Goal: Find specific page/section: Find specific page/section

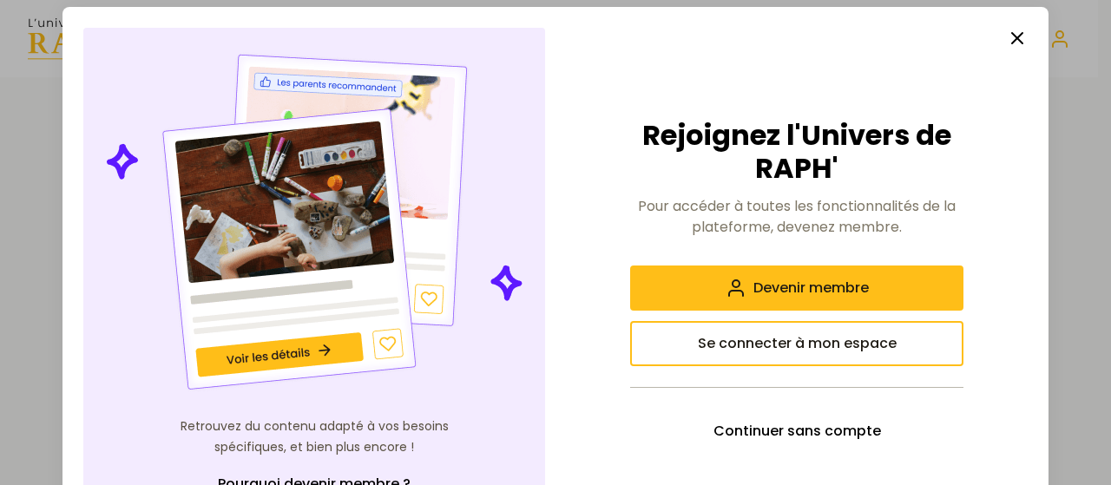
click at [1009, 29] on icon "button" at bounding box center [1017, 38] width 21 height 21
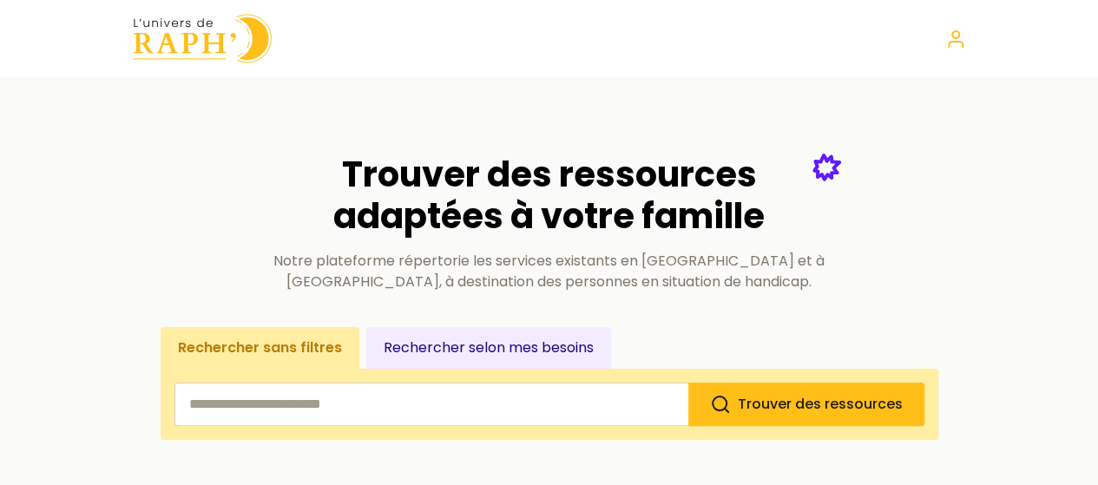
click at [425, 386] on input "search" at bounding box center [432, 404] width 514 height 43
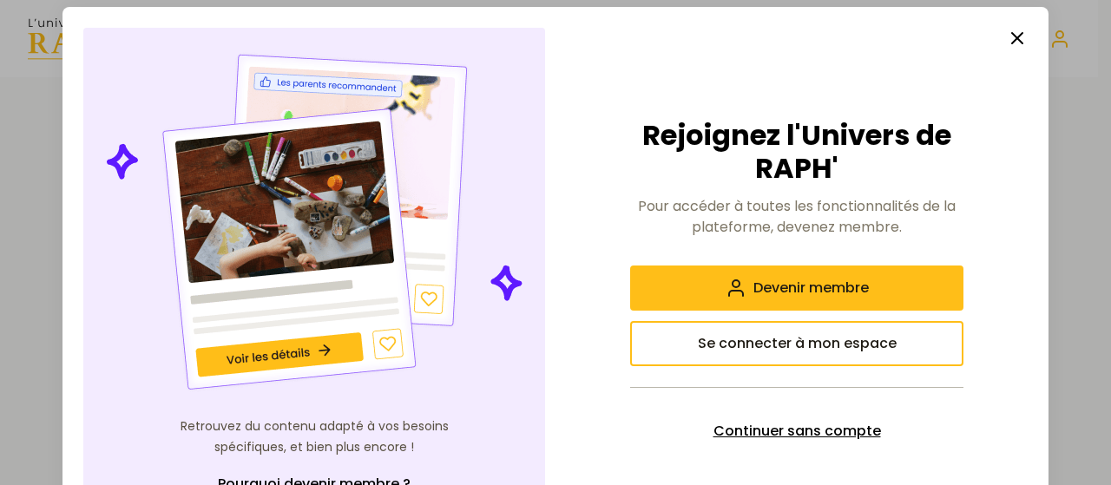
click at [747, 431] on span "Continuer sans compte" at bounding box center [798, 431] width 168 height 21
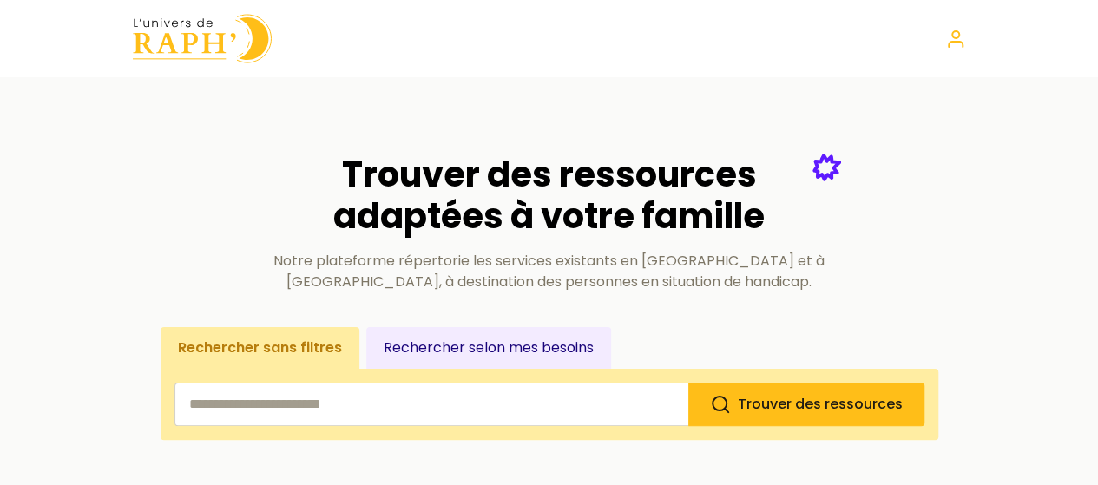
click at [320, 400] on input "search" at bounding box center [432, 404] width 514 height 43
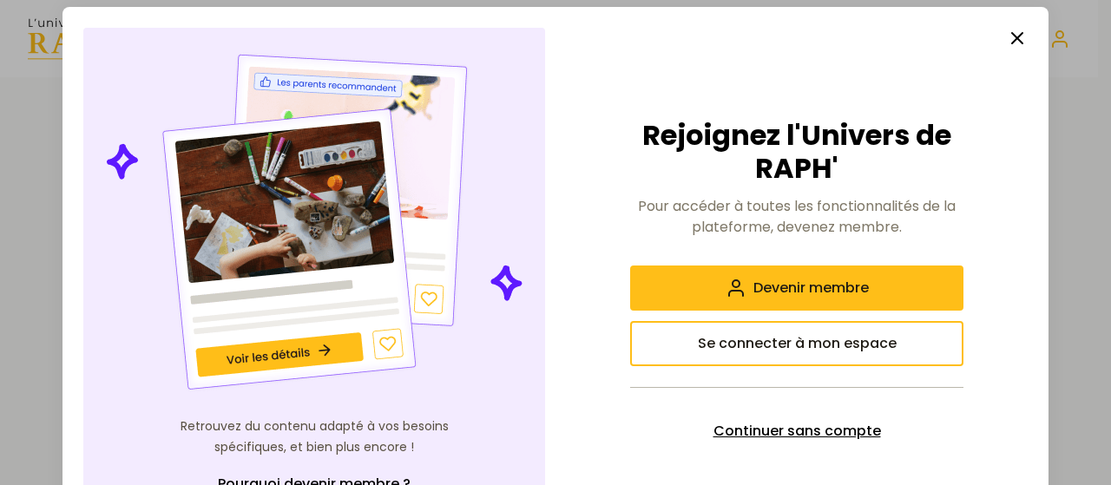
click at [785, 434] on span "Continuer sans compte" at bounding box center [798, 431] width 168 height 21
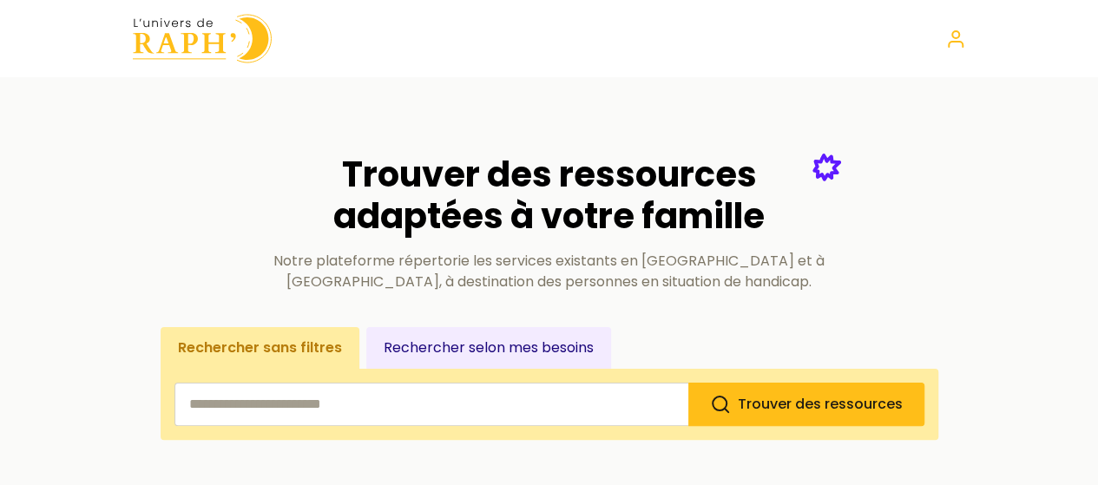
click at [480, 414] on input "search" at bounding box center [432, 404] width 514 height 43
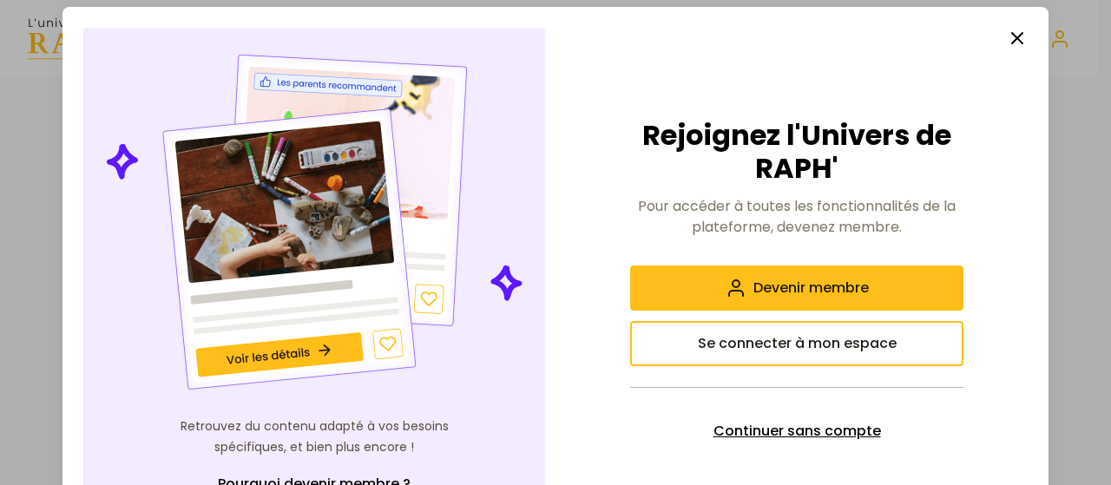
click at [803, 427] on span "Continuer sans compte" at bounding box center [798, 431] width 168 height 21
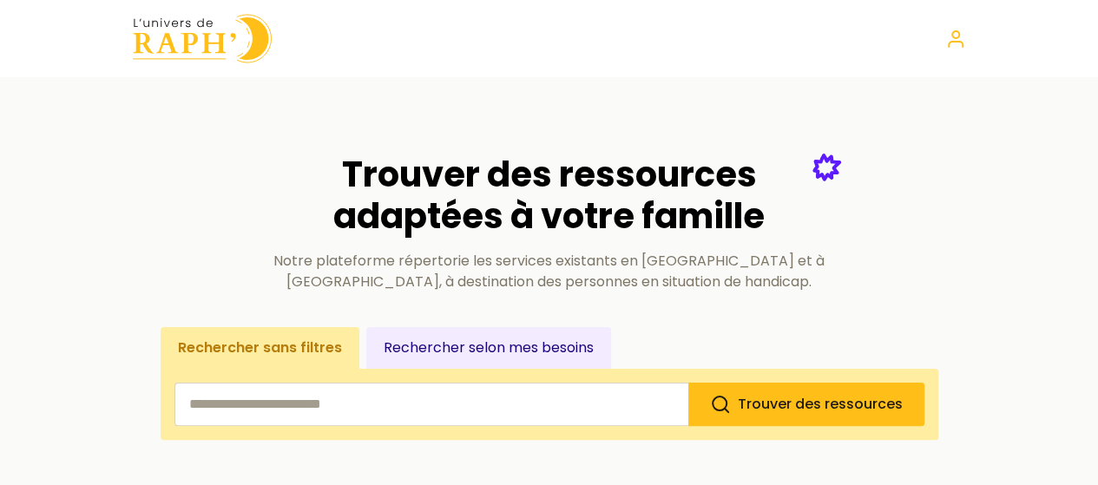
click at [525, 345] on button "Rechercher selon mes besoins" at bounding box center [488, 348] width 245 height 42
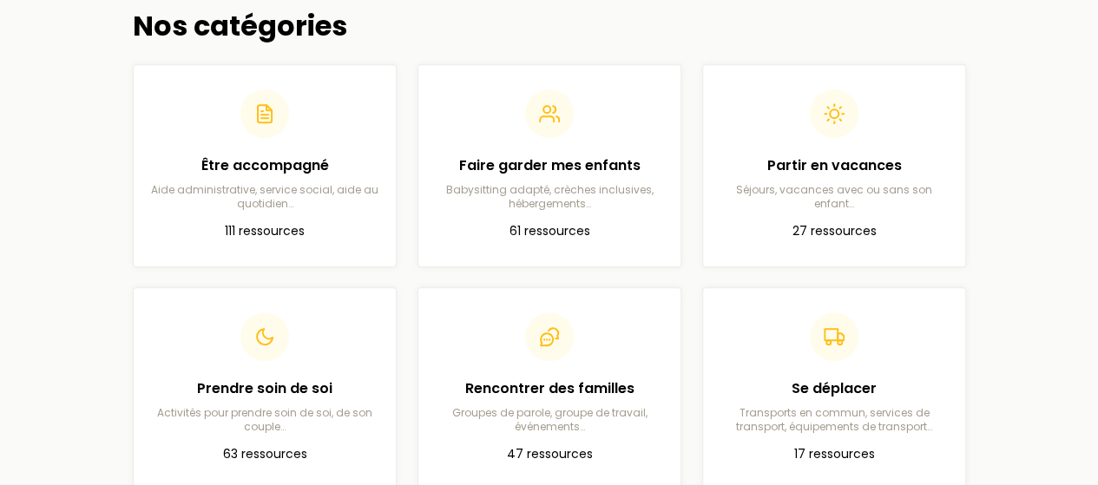
scroll to position [521, 0]
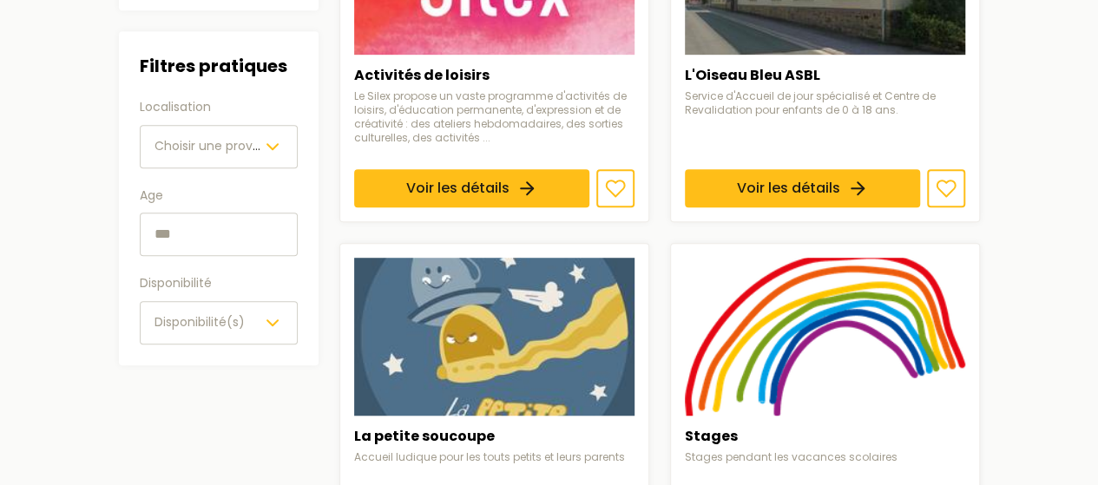
scroll to position [434, 0]
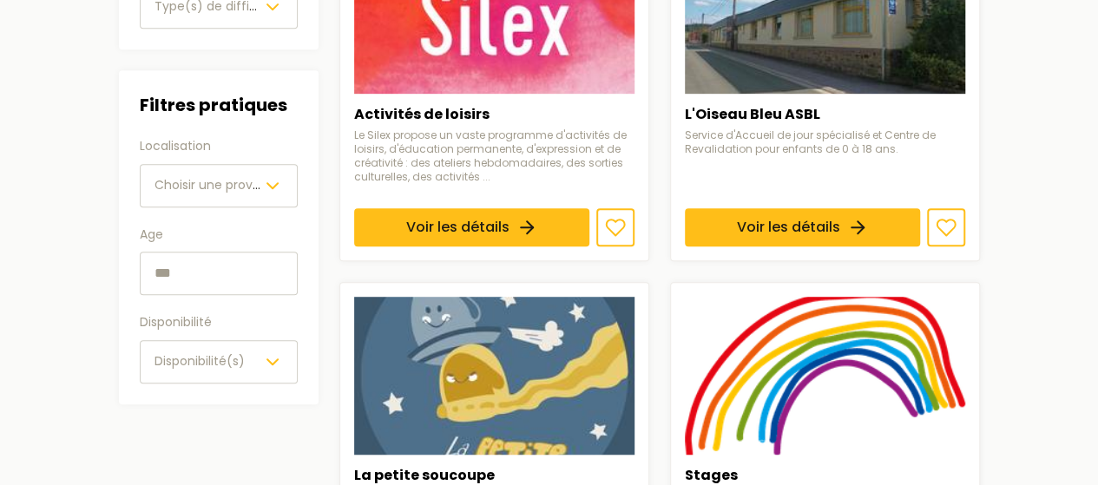
click at [262, 175] on icon "button" at bounding box center [272, 185] width 21 height 21
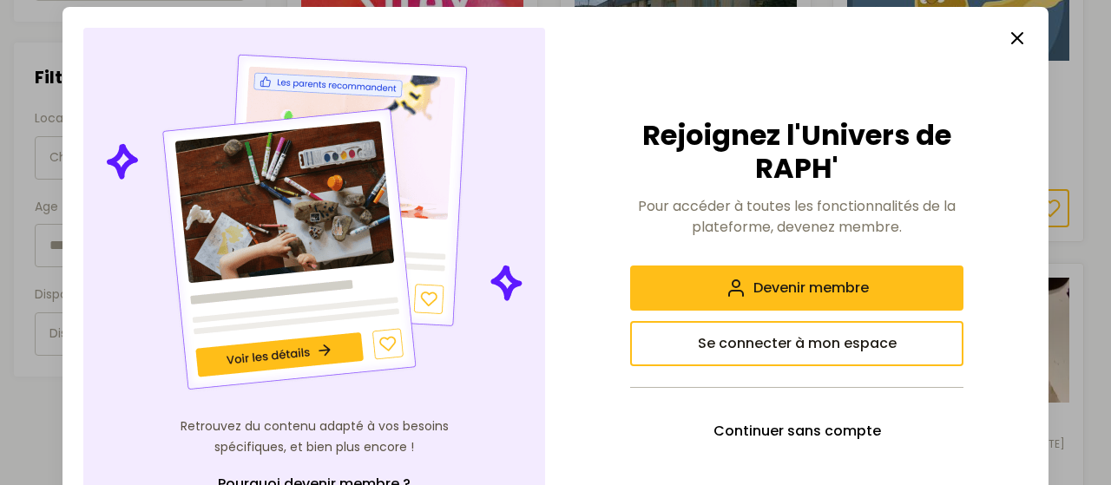
click at [1011, 35] on icon "button" at bounding box center [1017, 38] width 21 height 21
